Goal: Find specific page/section: Find specific page/section

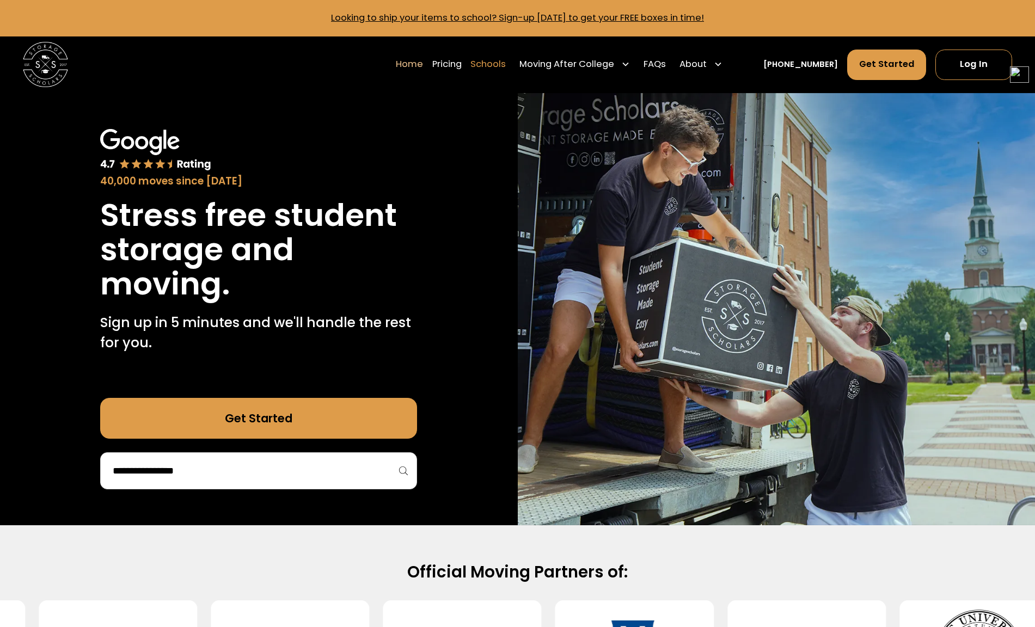
click at [499, 64] on link "Schools" at bounding box center [487, 64] width 35 height 32
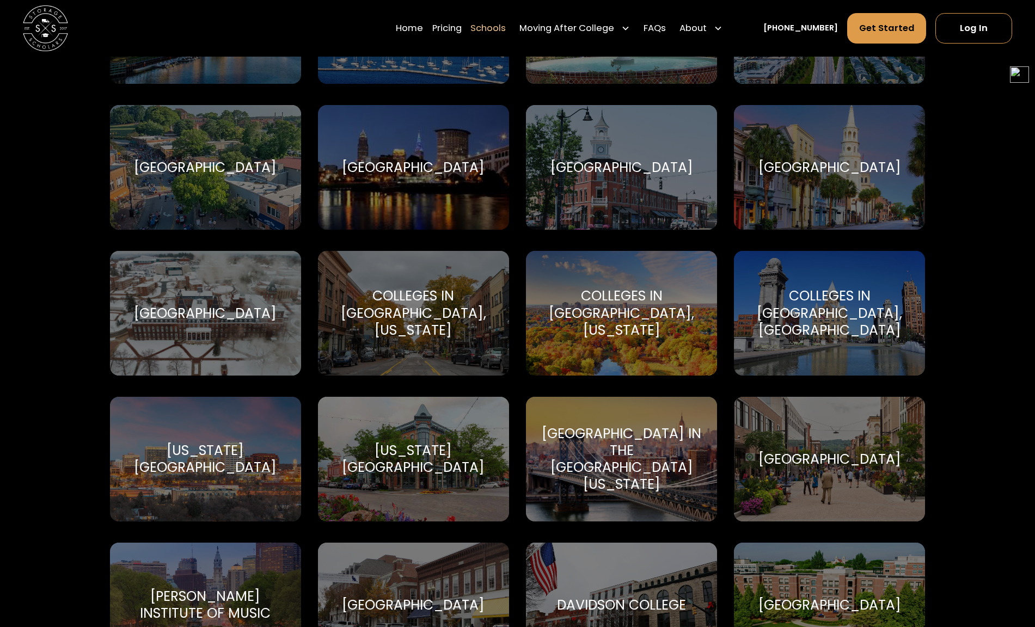
scroll to position [1579, 0]
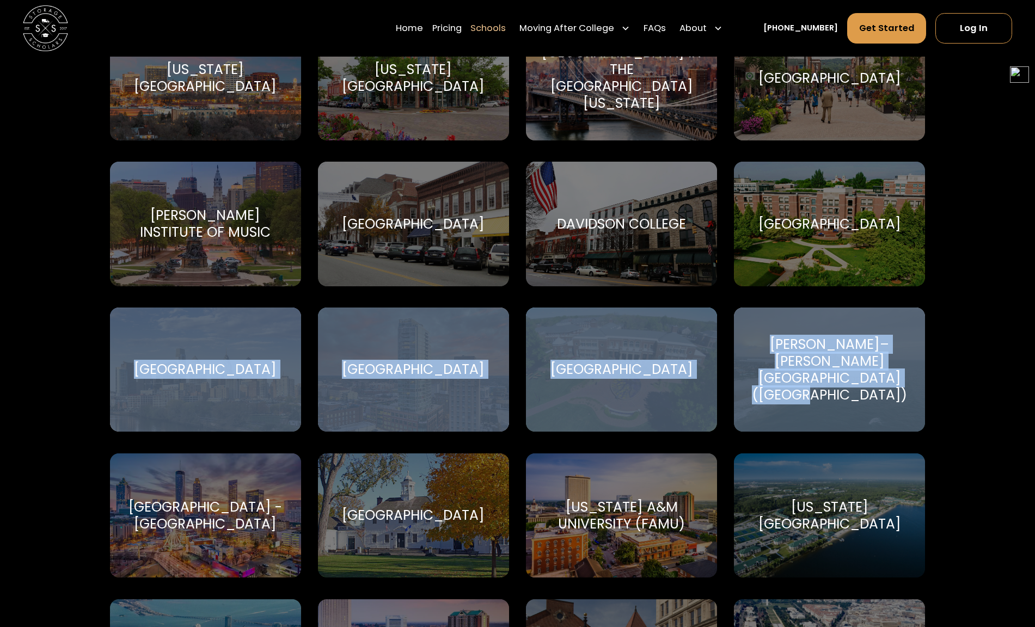
drag, startPoint x: 1033, startPoint y: 246, endPoint x: 1027, endPoint y: 411, distance: 165.6
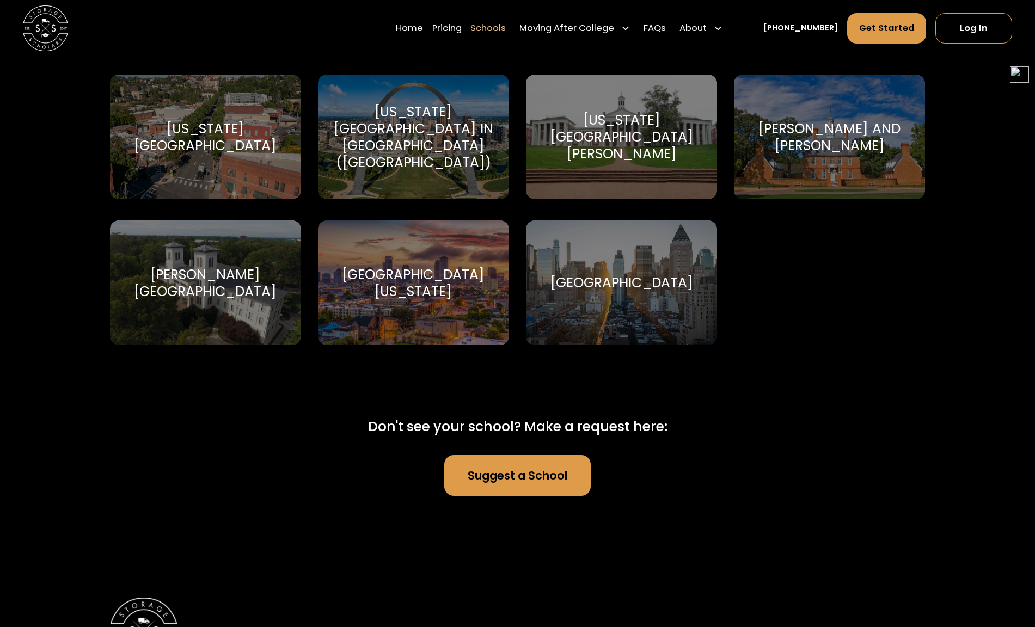
scroll to position [6910, 0]
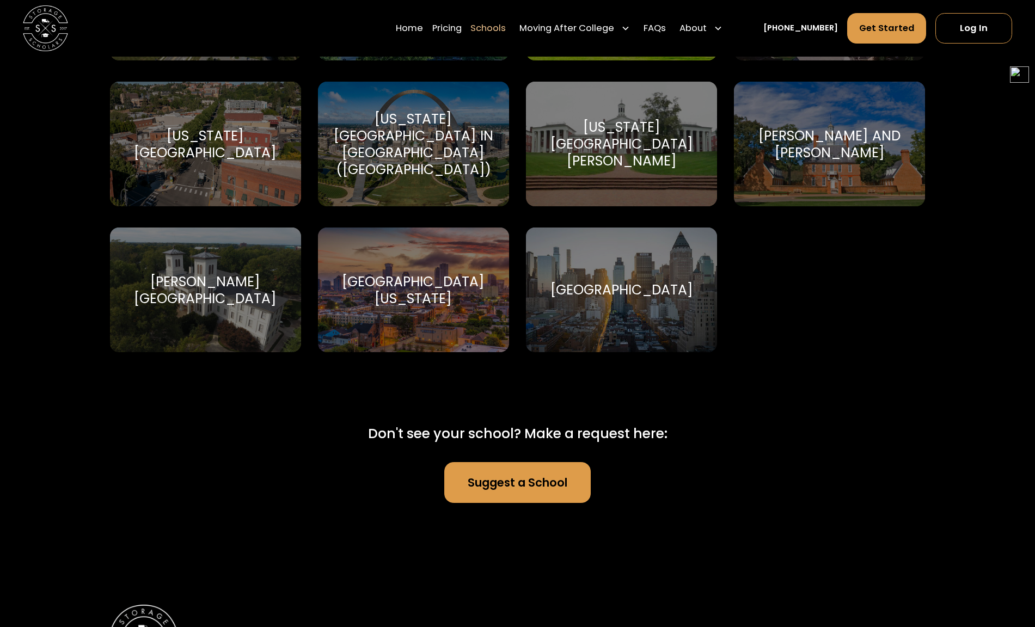
click at [213, 151] on div "[US_STATE][GEOGRAPHIC_DATA]" at bounding box center [206, 144] width 164 height 34
